Goal: Transaction & Acquisition: Download file/media

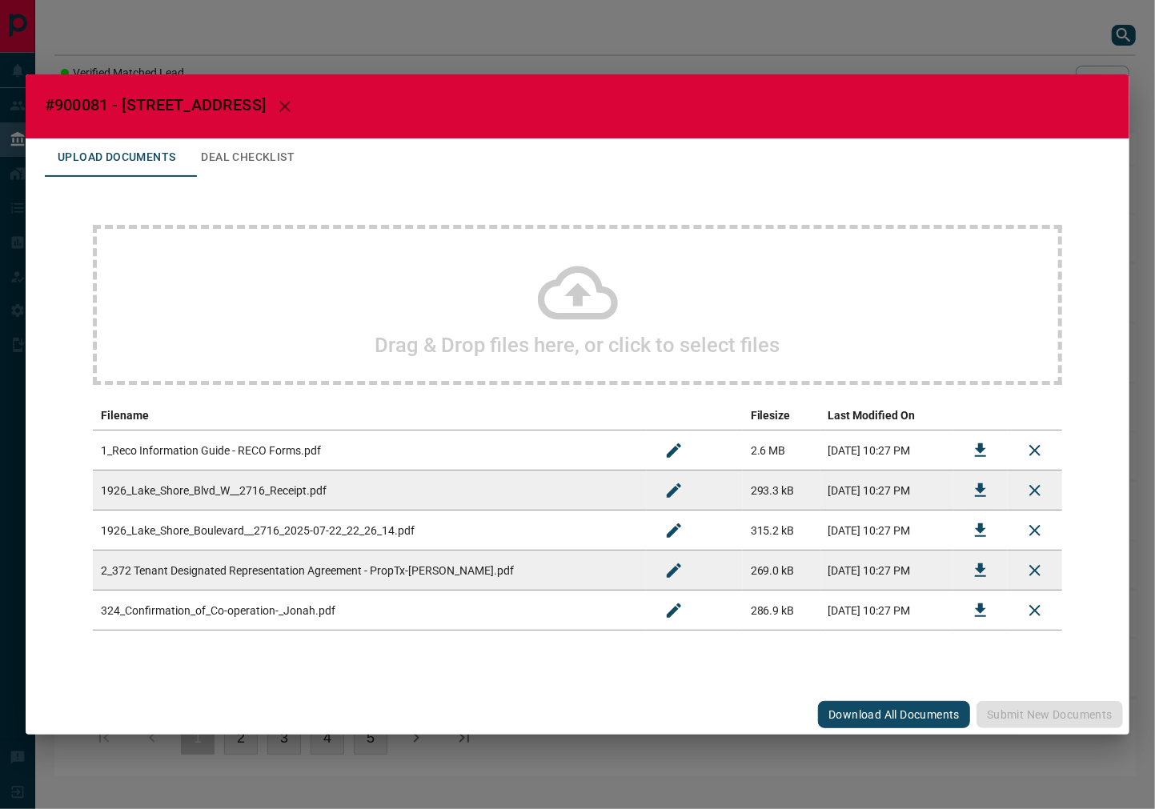
click at [483, 368] on div "Drag & Drop files here, or click to select files" at bounding box center [578, 305] width 970 height 160
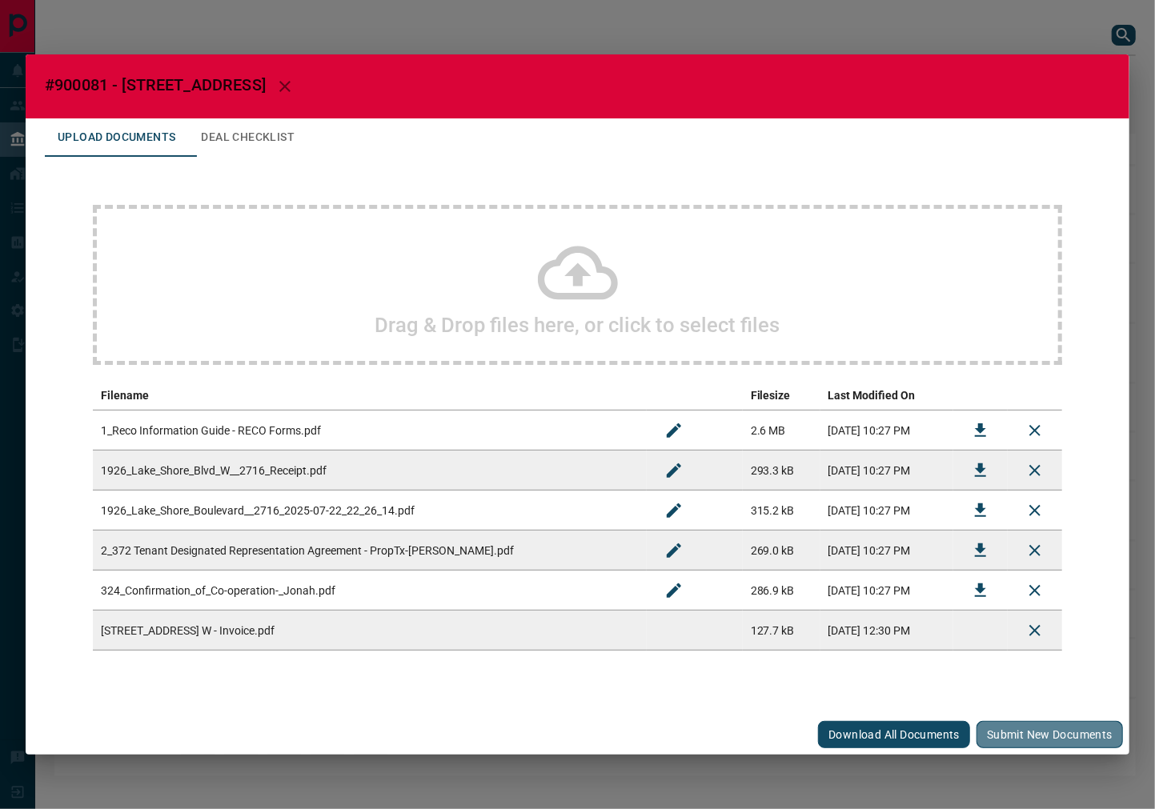
click at [1017, 729] on button "Submit new documents" at bounding box center [1050, 734] width 147 height 27
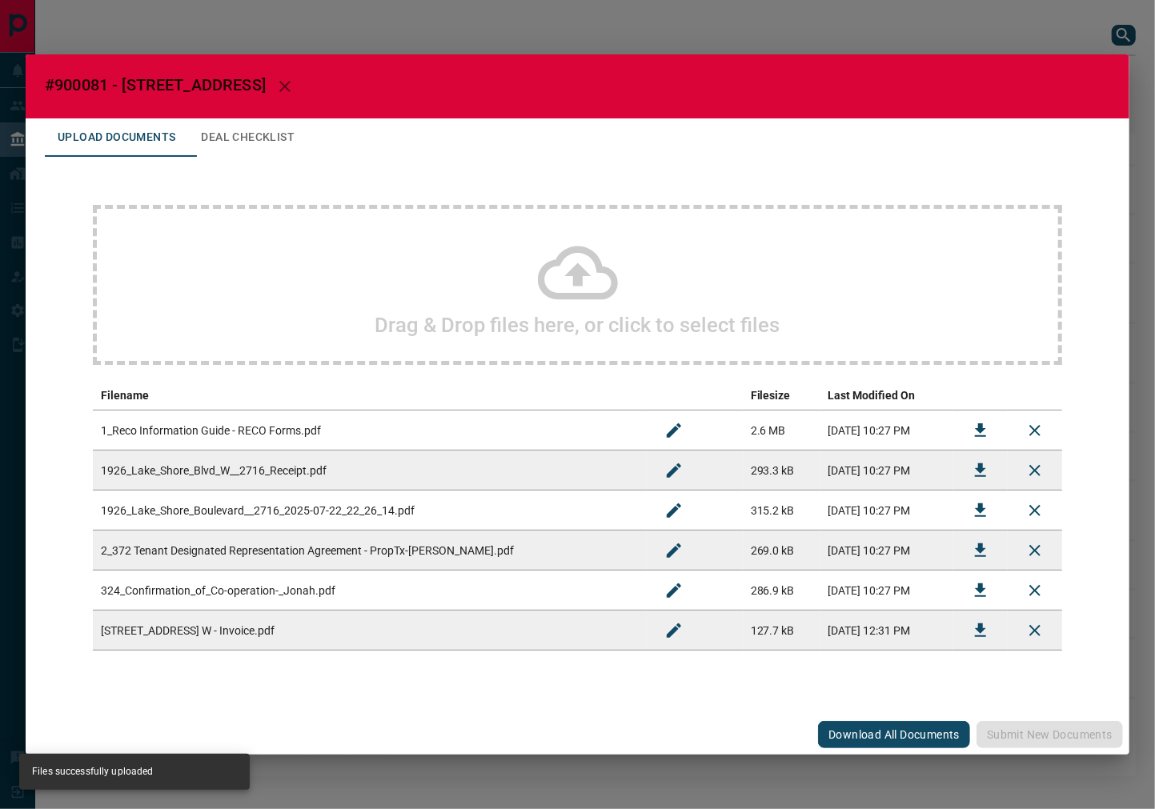
click at [263, 120] on button "Deal Checklist" at bounding box center [247, 137] width 119 height 38
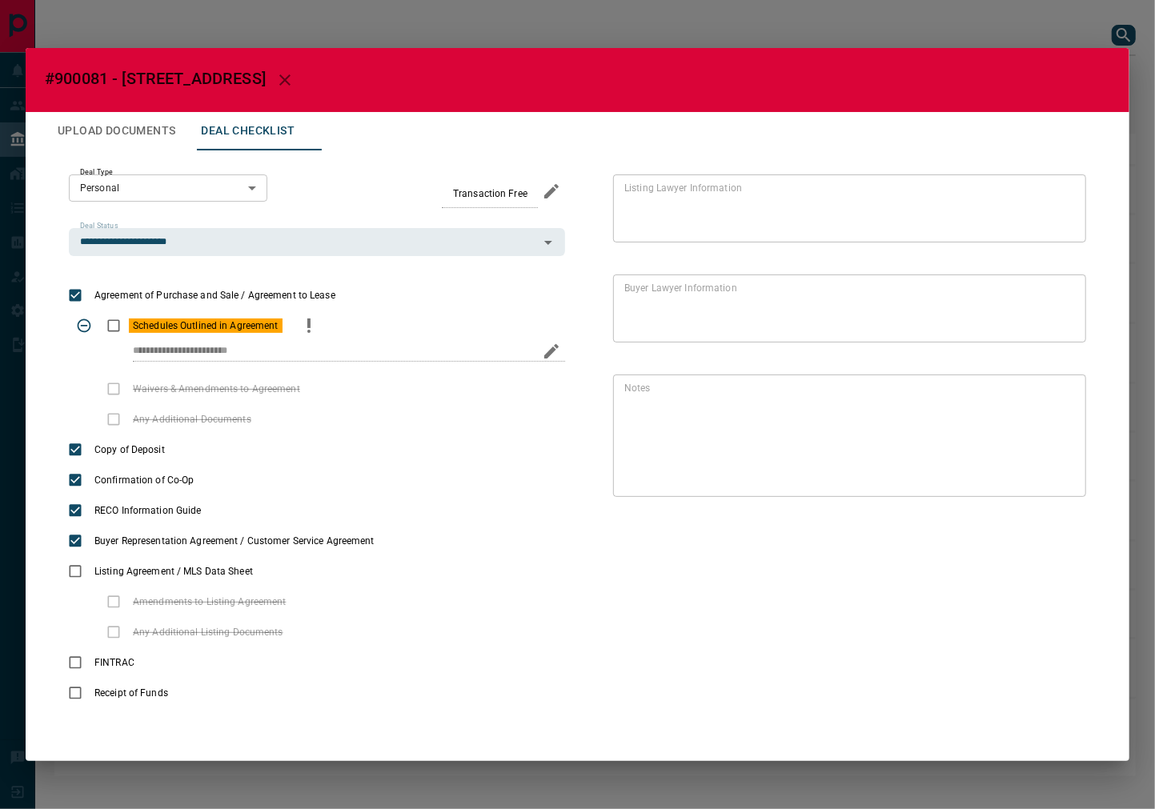
drag, startPoint x: 130, startPoint y: 353, endPoint x: 442, endPoint y: 336, distance: 312.7
click at [442, 336] on div "**********" at bounding box center [317, 342] width 496 height 63
click at [118, 139] on button "Upload Documents" at bounding box center [116, 131] width 143 height 38
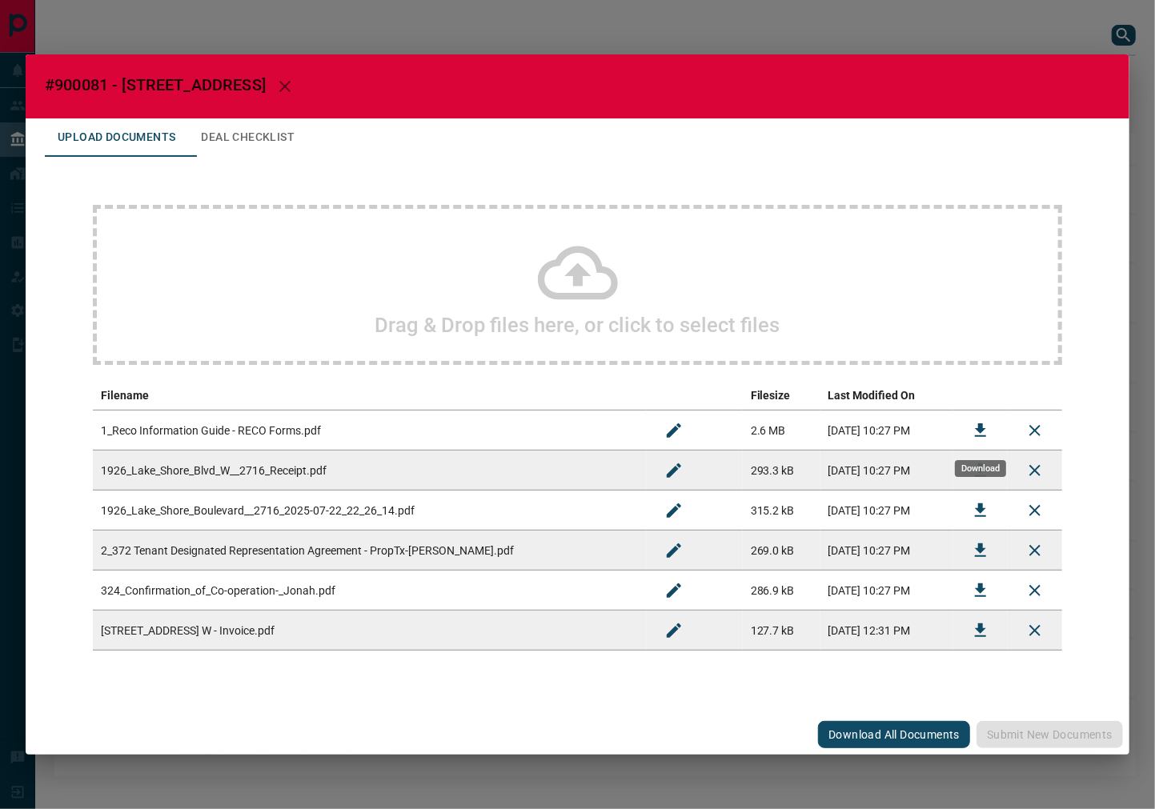
click at [990, 436] on icon "Download" at bounding box center [980, 430] width 19 height 19
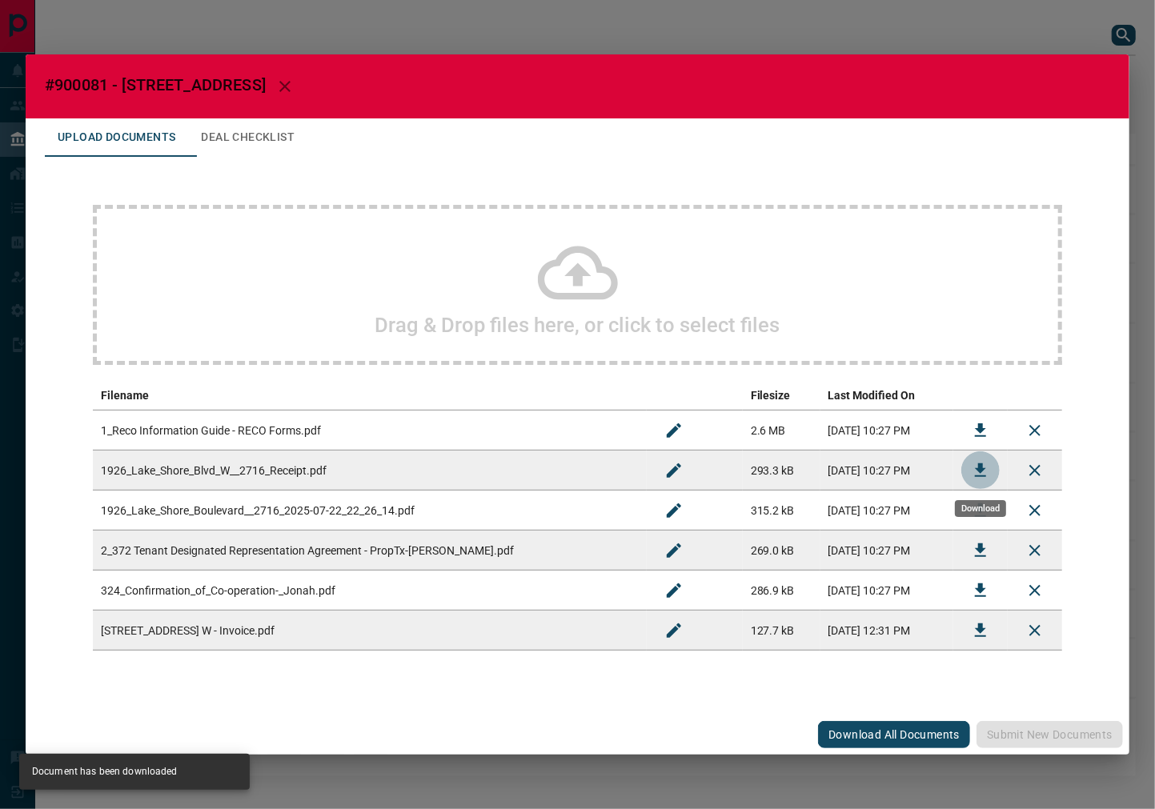
click at [978, 465] on icon "Download" at bounding box center [980, 470] width 19 height 19
click at [971, 513] on icon "Download" at bounding box center [980, 510] width 19 height 19
click at [973, 553] on icon "Download" at bounding box center [980, 550] width 19 height 19
click at [970, 598] on button "Download" at bounding box center [981, 591] width 38 height 38
click at [983, 626] on icon "Download" at bounding box center [980, 630] width 19 height 19
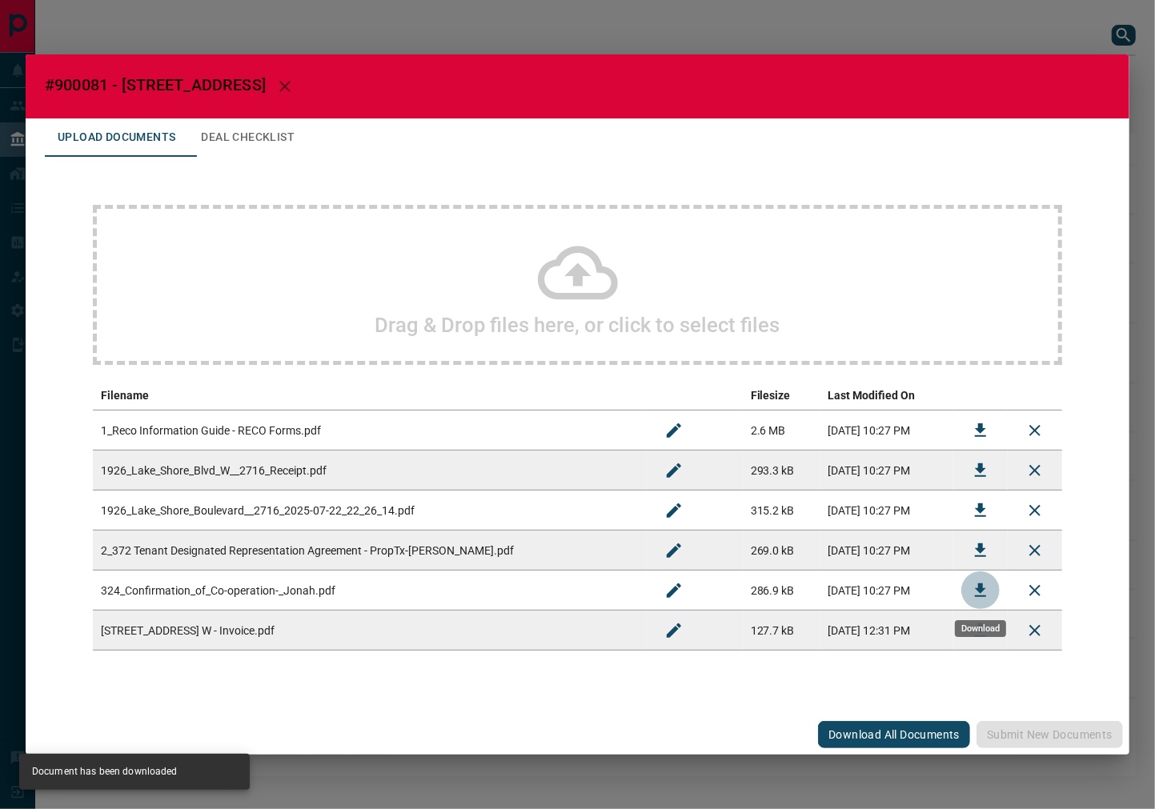
click at [964, 586] on button "Download" at bounding box center [981, 591] width 38 height 38
